Goal: Information Seeking & Learning: Learn about a topic

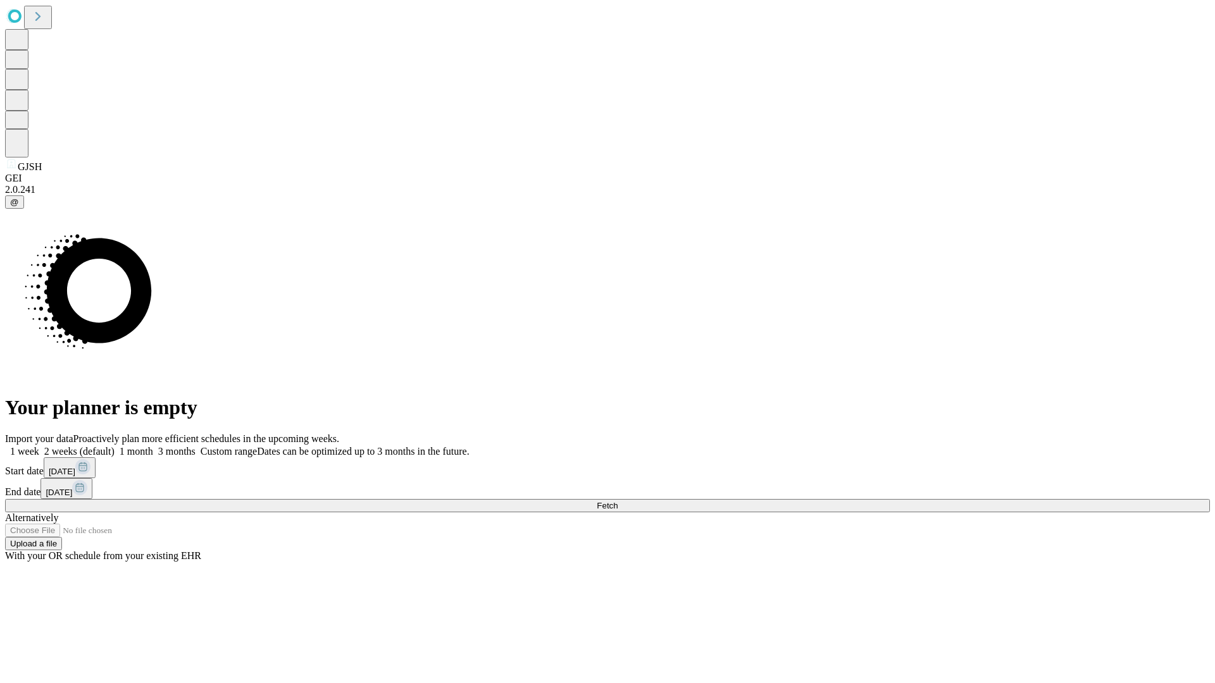
click at [617, 501] on span "Fetch" at bounding box center [607, 505] width 21 height 9
